Goal: Use online tool/utility: Utilize a website feature to perform a specific function

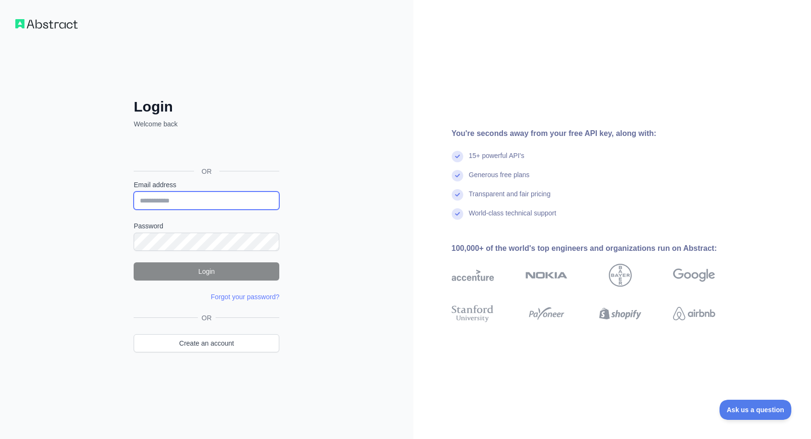
type input "**********"
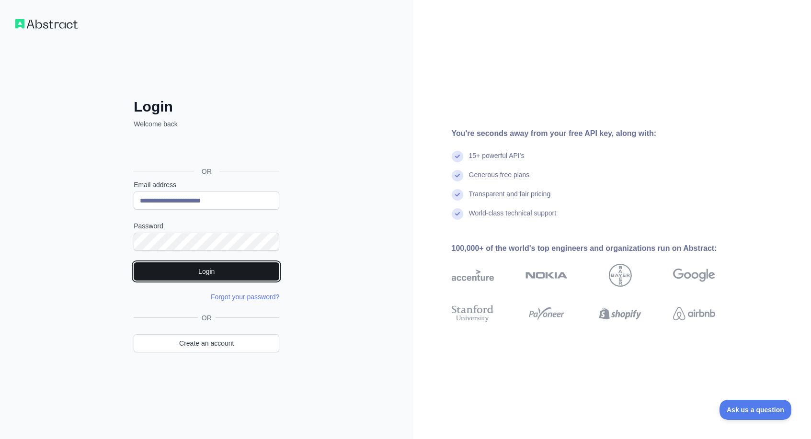
click at [241, 271] on button "Login" at bounding box center [207, 271] width 146 height 18
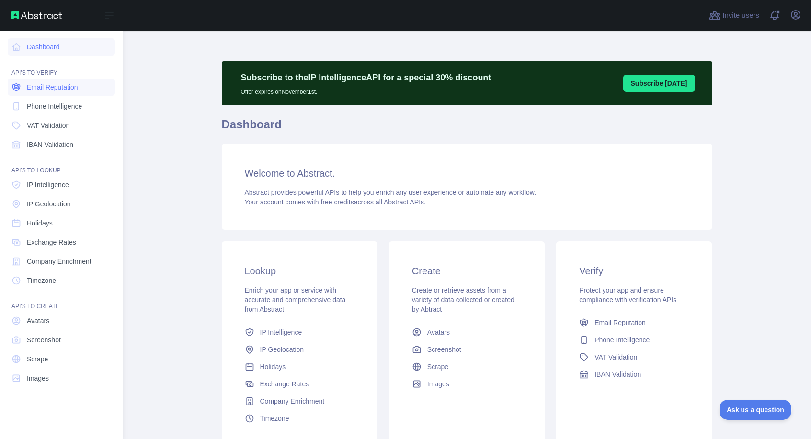
click at [50, 90] on span "Email Reputation" at bounding box center [52, 87] width 51 height 10
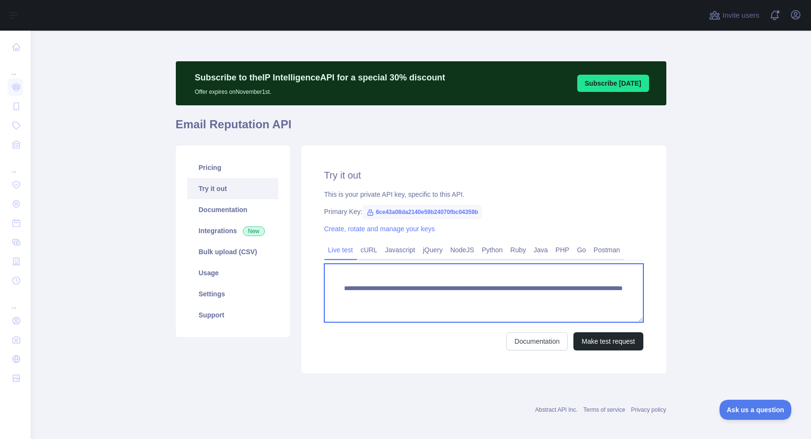
drag, startPoint x: 609, startPoint y: 296, endPoint x: 524, endPoint y: 298, distance: 85.2
click at [524, 298] on textarea "**********" at bounding box center [483, 293] width 319 height 58
paste textarea
type textarea "**********"
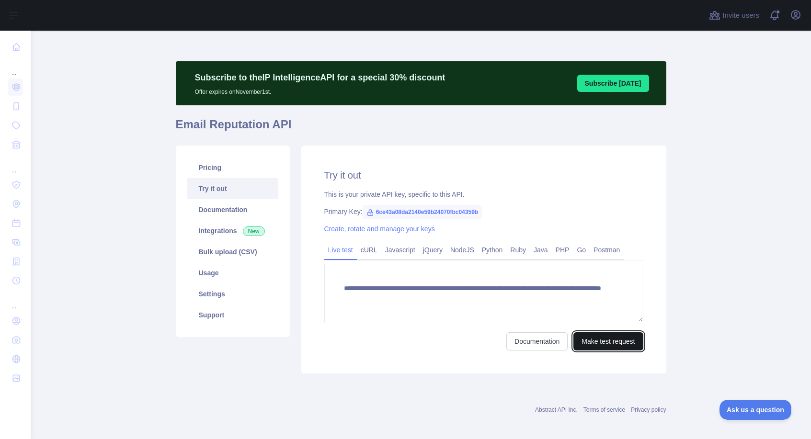
click at [606, 344] on button "Make test request" at bounding box center [607, 341] width 69 height 18
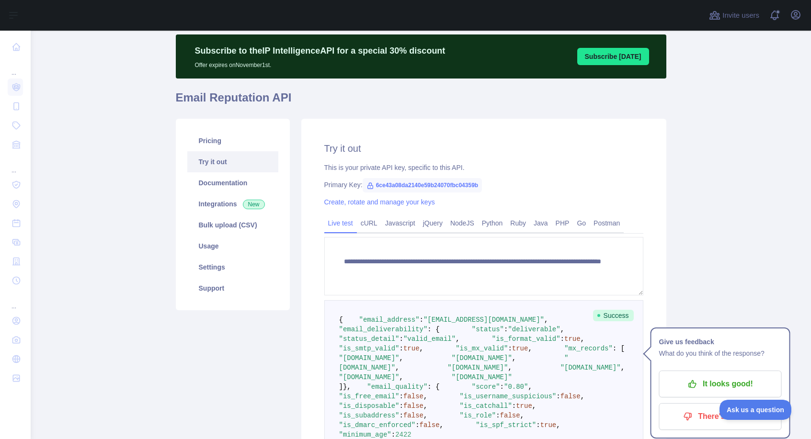
scroll to position [25, 0]
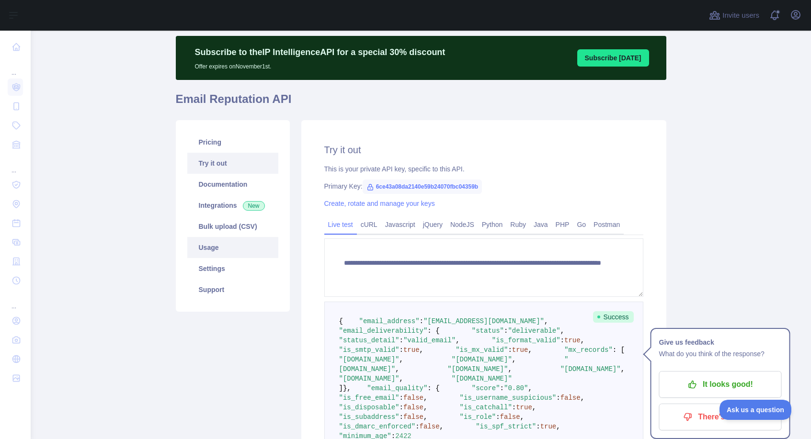
click at [222, 248] on link "Usage" at bounding box center [232, 247] width 91 height 21
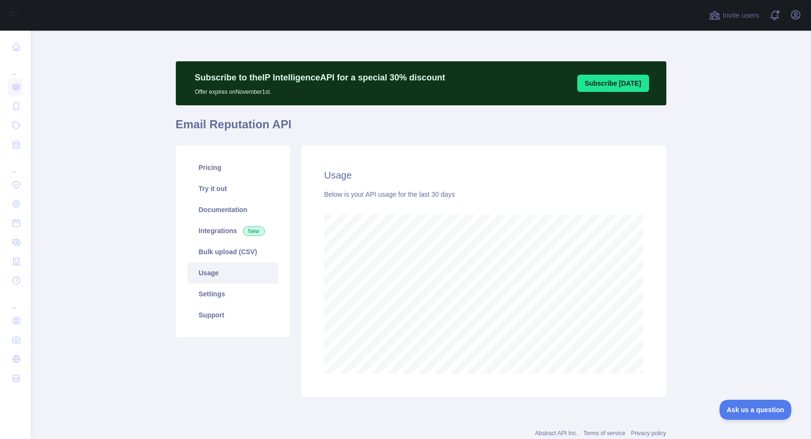
scroll to position [408, 780]
click at [224, 300] on link "Settings" at bounding box center [232, 293] width 91 height 21
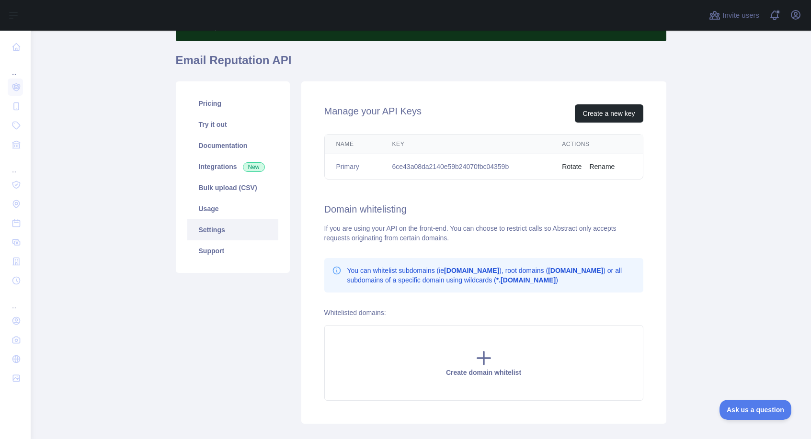
scroll to position [60, 0]
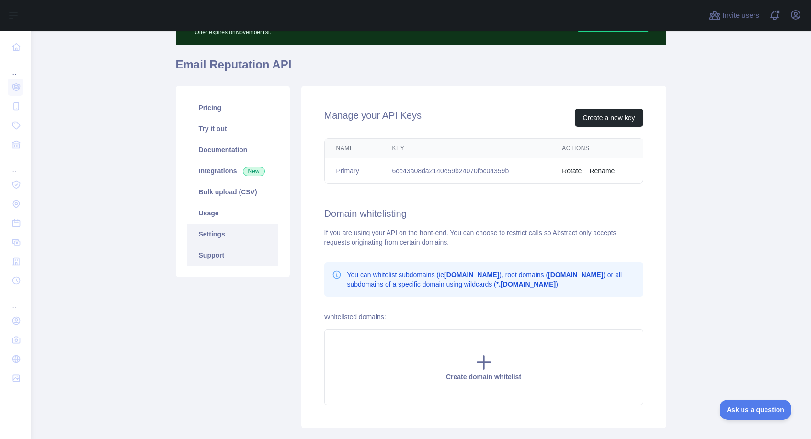
click at [201, 258] on link "Support" at bounding box center [232, 255] width 91 height 21
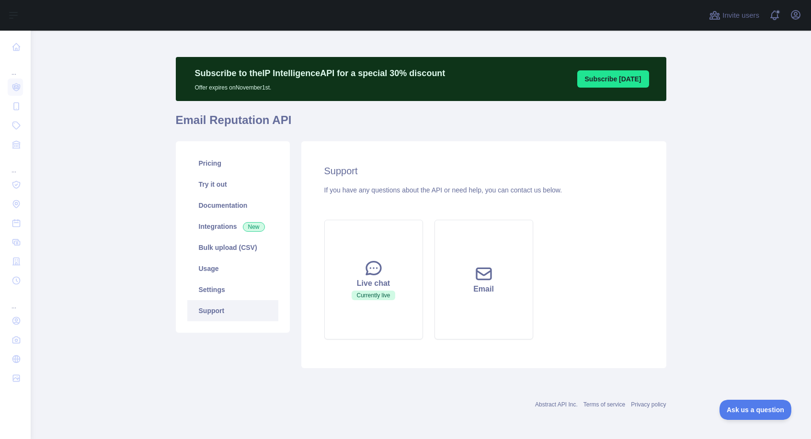
scroll to position [4, 0]
click at [230, 205] on link "Documentation" at bounding box center [232, 205] width 91 height 21
click at [227, 231] on link "Integrations New" at bounding box center [232, 226] width 91 height 21
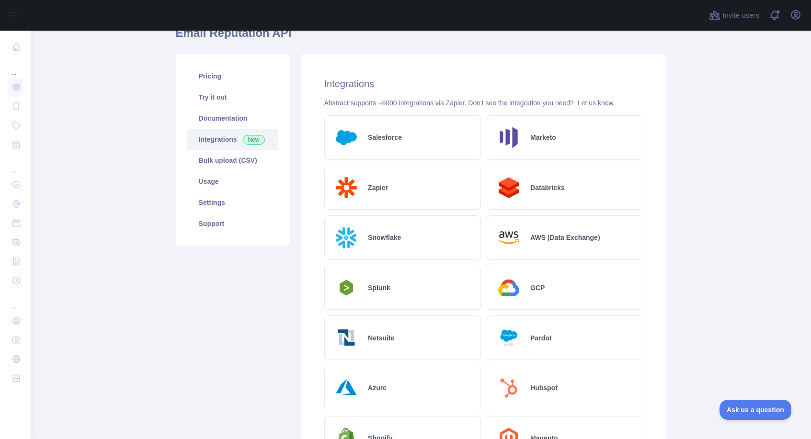
scroll to position [94, 0]
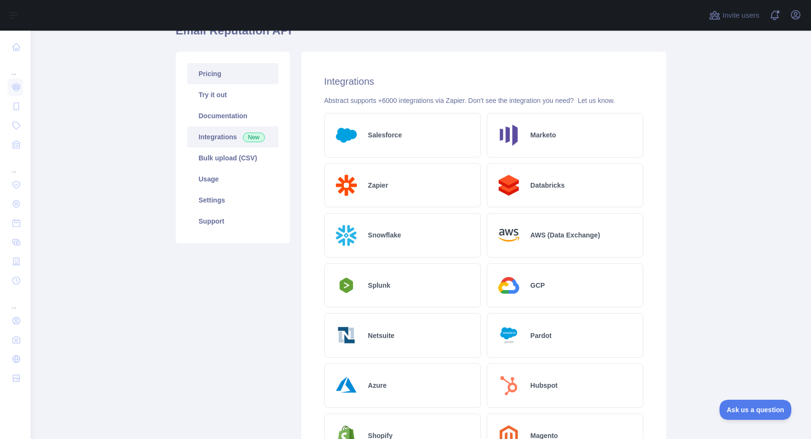
click at [242, 78] on link "Pricing" at bounding box center [232, 73] width 91 height 21
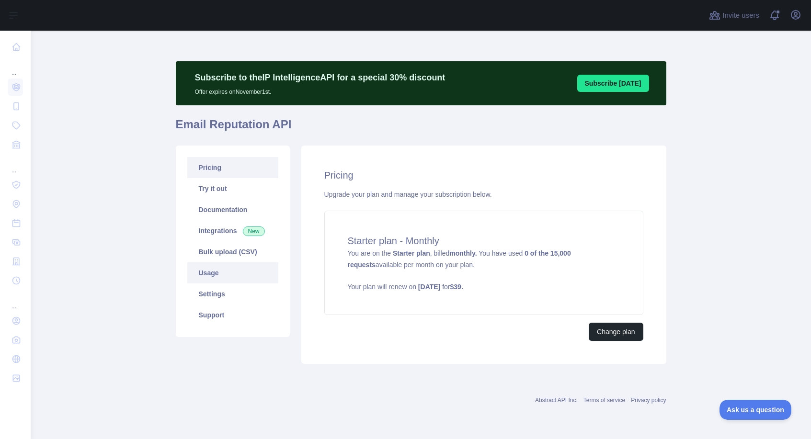
click at [227, 275] on link "Usage" at bounding box center [232, 272] width 91 height 21
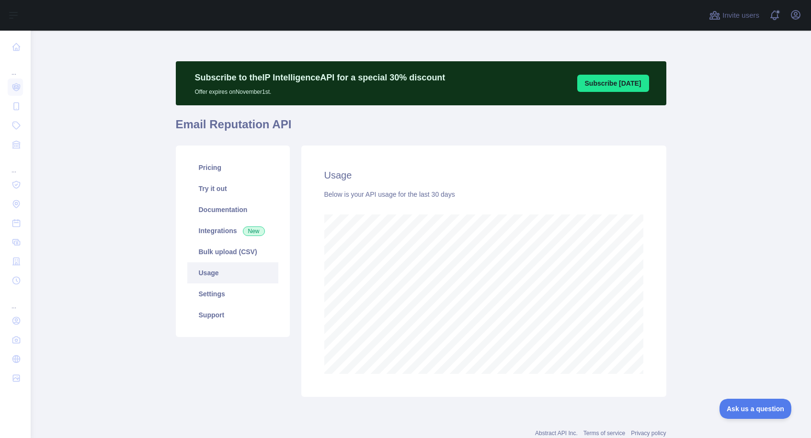
scroll to position [478375, 478002]
